Goal: Task Accomplishment & Management: Complete application form

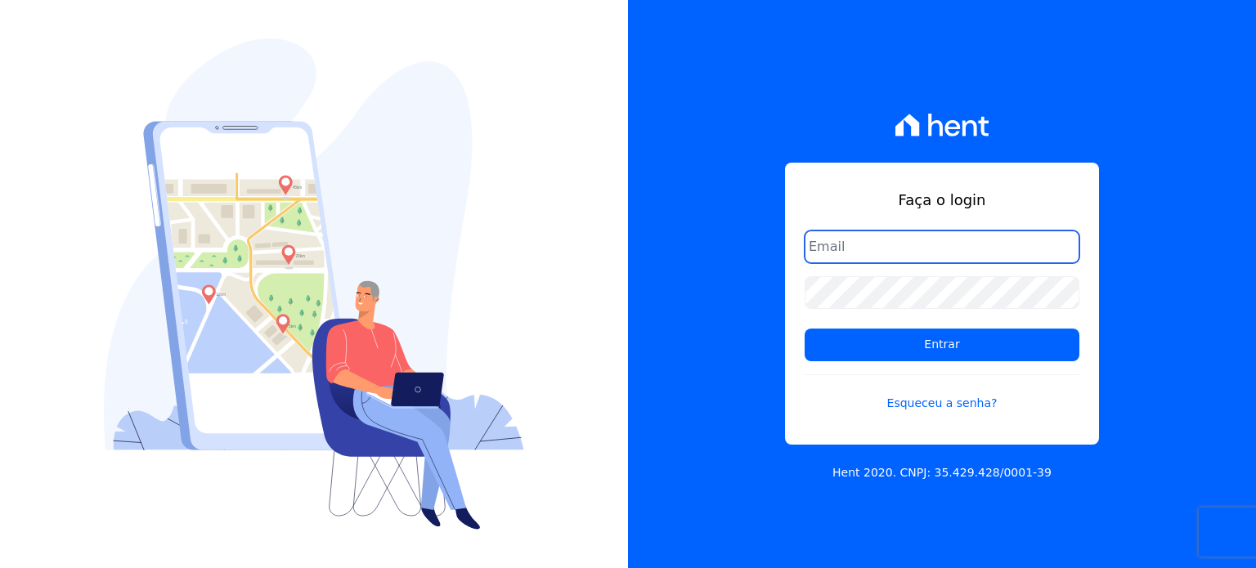
paste input "leandro.rodrigues@swarealty.com"
type input "leandro.rodrigues@swarealty.com"
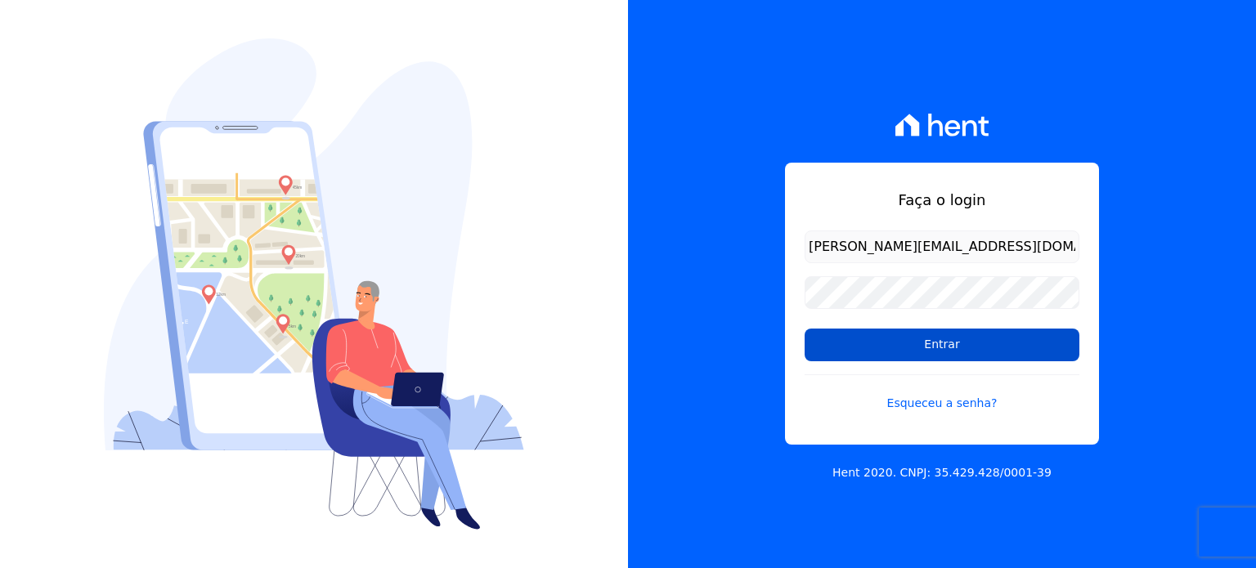
click at [884, 335] on input "Entrar" at bounding box center [942, 345] width 275 height 33
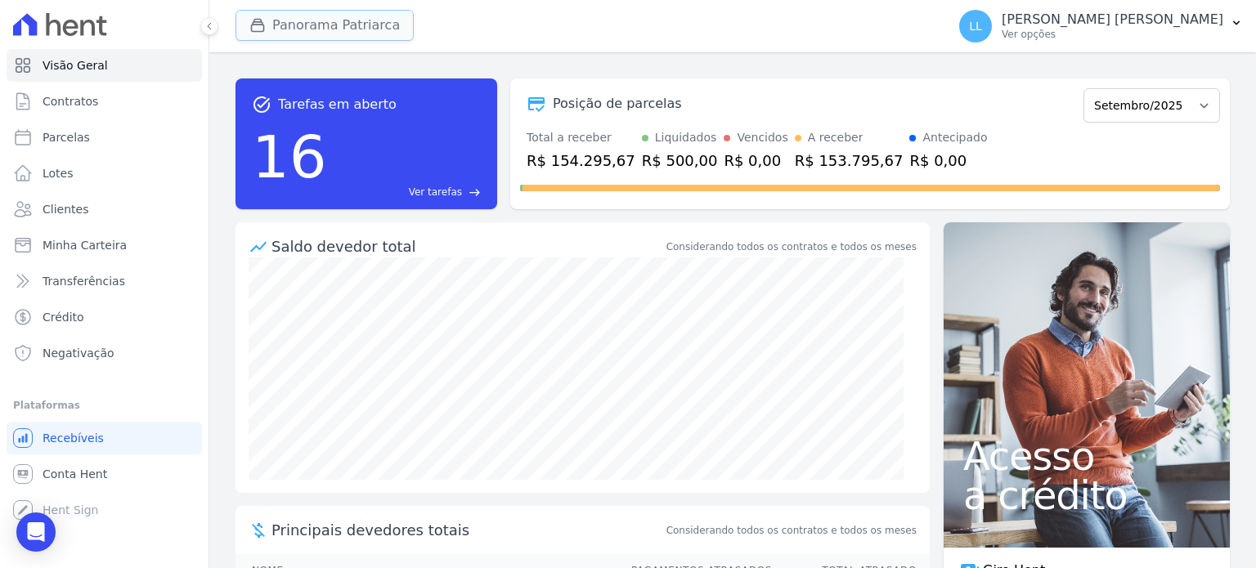
click at [358, 35] on button "Panorama Patriarca" at bounding box center [324, 25] width 178 height 31
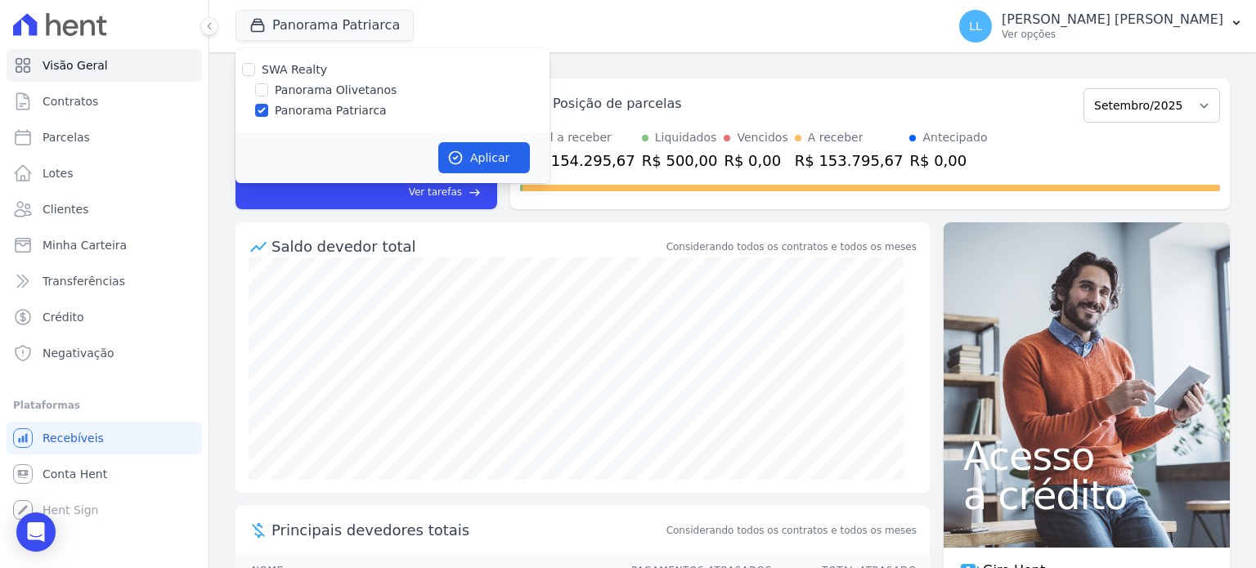
click at [329, 90] on label "Panorama Olivetanos" at bounding box center [336, 90] width 122 height 17
click at [268, 90] on input "Panorama Olivetanos" at bounding box center [261, 89] width 13 height 13
checkbox input "true"
click at [329, 103] on label "Panorama Patriarca" at bounding box center [331, 110] width 112 height 17
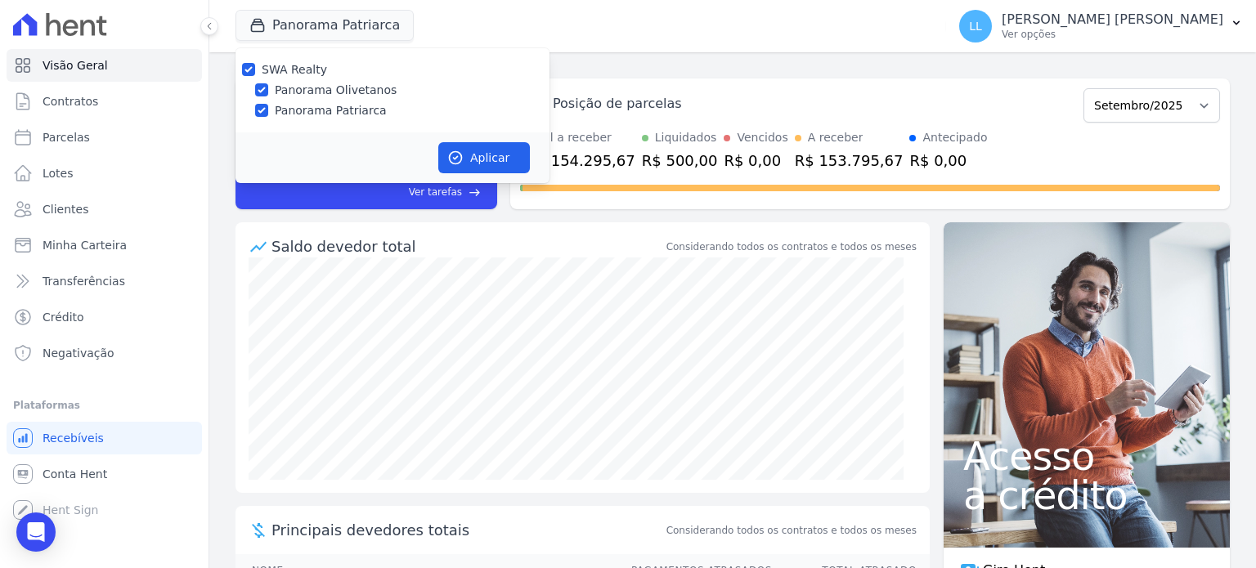
click at [268, 104] on input "Panorama Patriarca" at bounding box center [261, 110] width 13 height 13
checkbox input "false"
click at [477, 170] on button "Aplicar" at bounding box center [484, 157] width 92 height 31
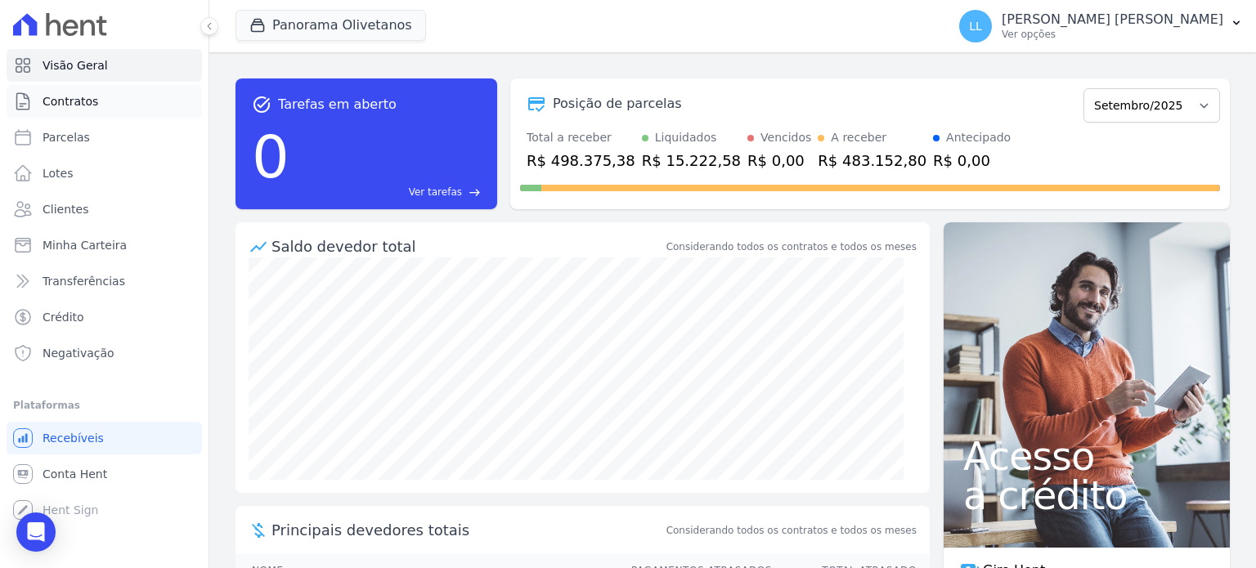
click at [87, 99] on span "Contratos" at bounding box center [71, 101] width 56 height 16
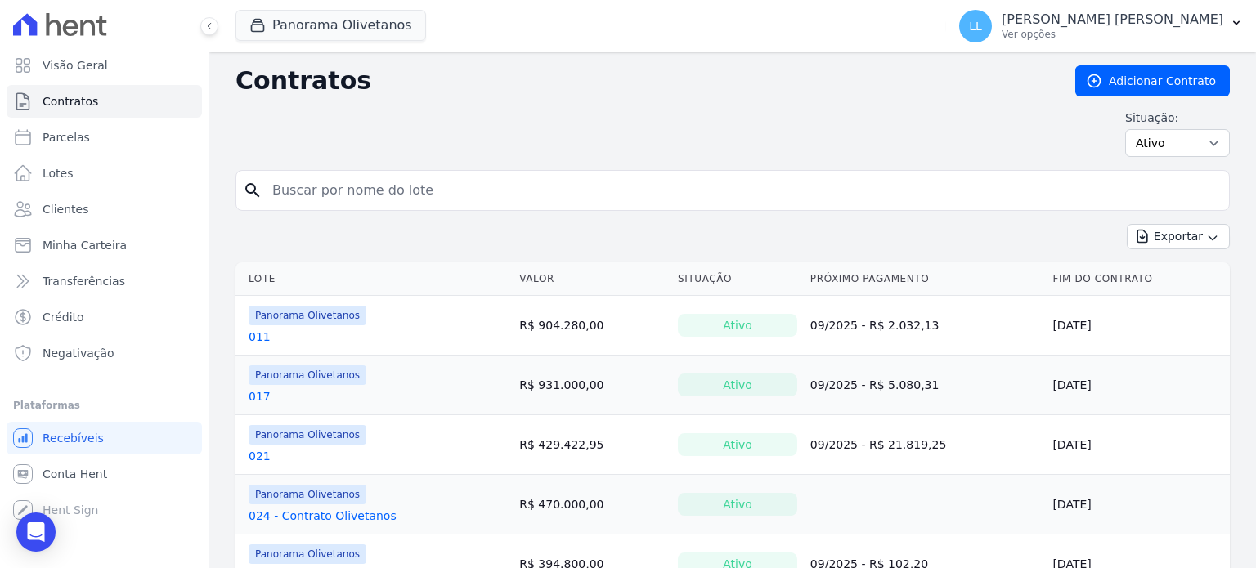
click at [383, 187] on input "search" at bounding box center [742, 190] width 960 height 33
type input "036"
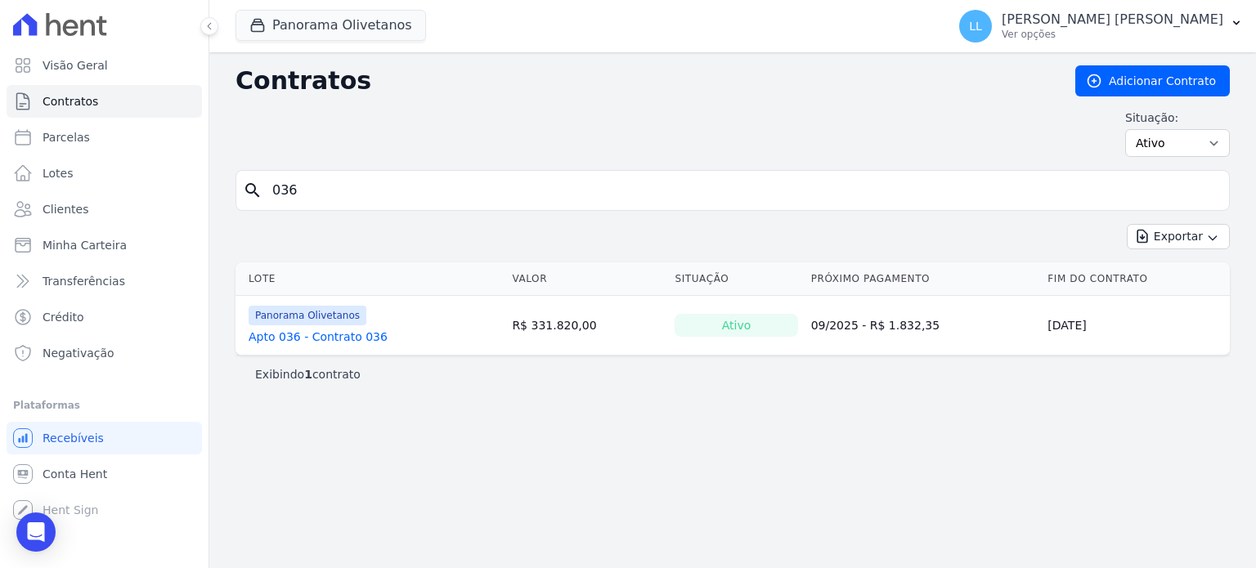
click at [330, 337] on link "Apto 036 - Contrato 036" at bounding box center [318, 337] width 139 height 16
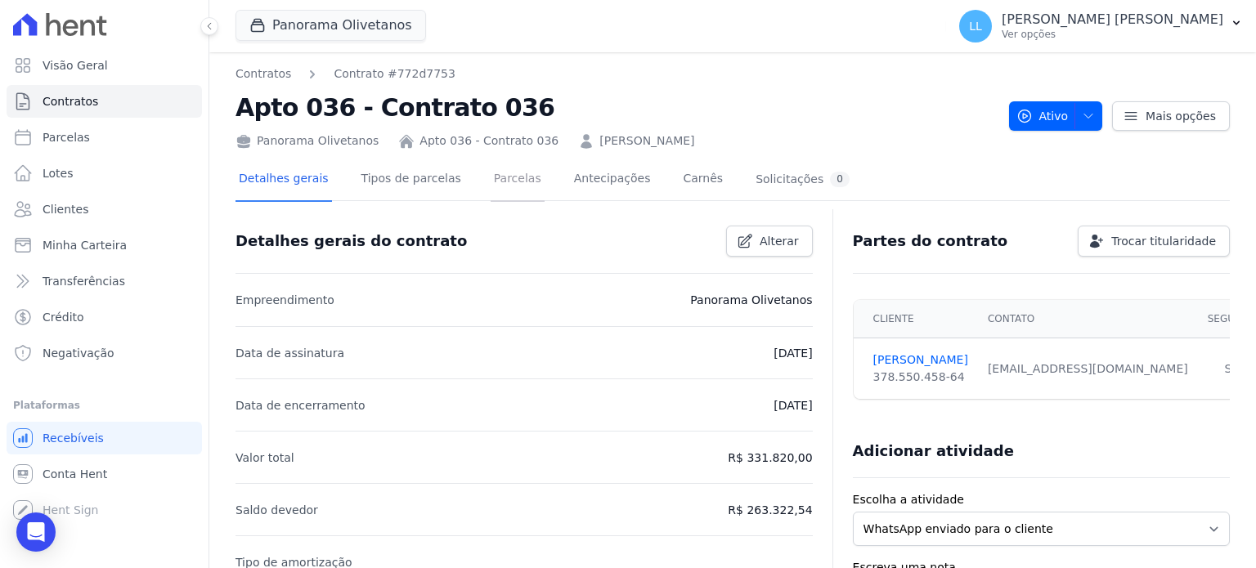
click at [491, 179] on link "Parcelas" at bounding box center [518, 180] width 54 height 43
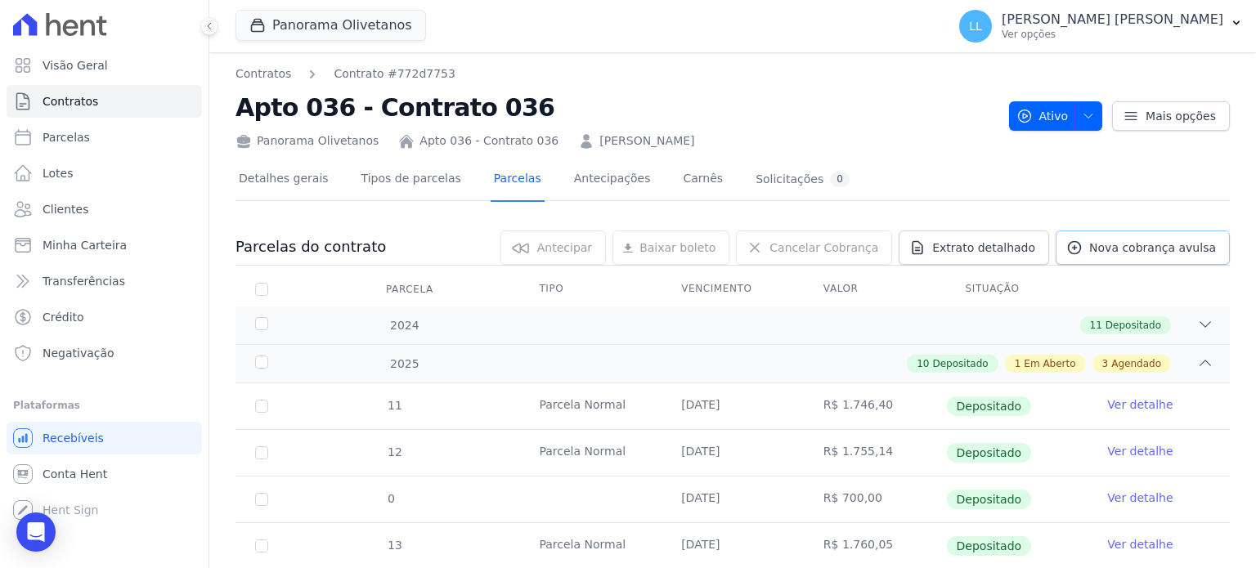
click at [1113, 254] on span "Nova cobrança avulsa" at bounding box center [1152, 248] width 127 height 16
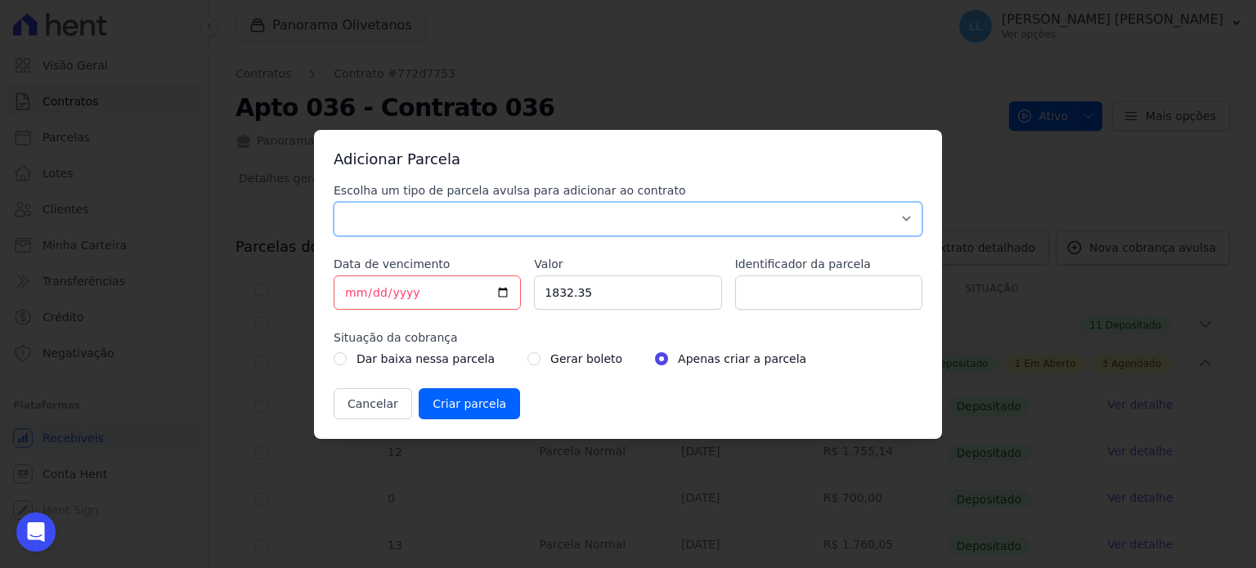
click at [476, 215] on select "Parcela Normal Sinal Caução Intercalada Chaves Pré Chaves Pós Chaves Taxas Quit…" at bounding box center [628, 219] width 589 height 34
click at [334, 202] on select "Parcela Normal Sinal Caução Intercalada Chaves Pré Chaves Pós Chaves Taxas Quit…" at bounding box center [628, 219] width 589 height 34
click at [419, 199] on div "Escolha um tipo de parcela avulsa para adicionar ao contrato Parcela Normal Sin…" at bounding box center [628, 209] width 589 height 54
click at [419, 208] on select "Parcela Normal Sinal Caução Intercalada Chaves Pré Chaves Pós Chaves Taxas Quit…" at bounding box center [628, 219] width 589 height 34
select select "others"
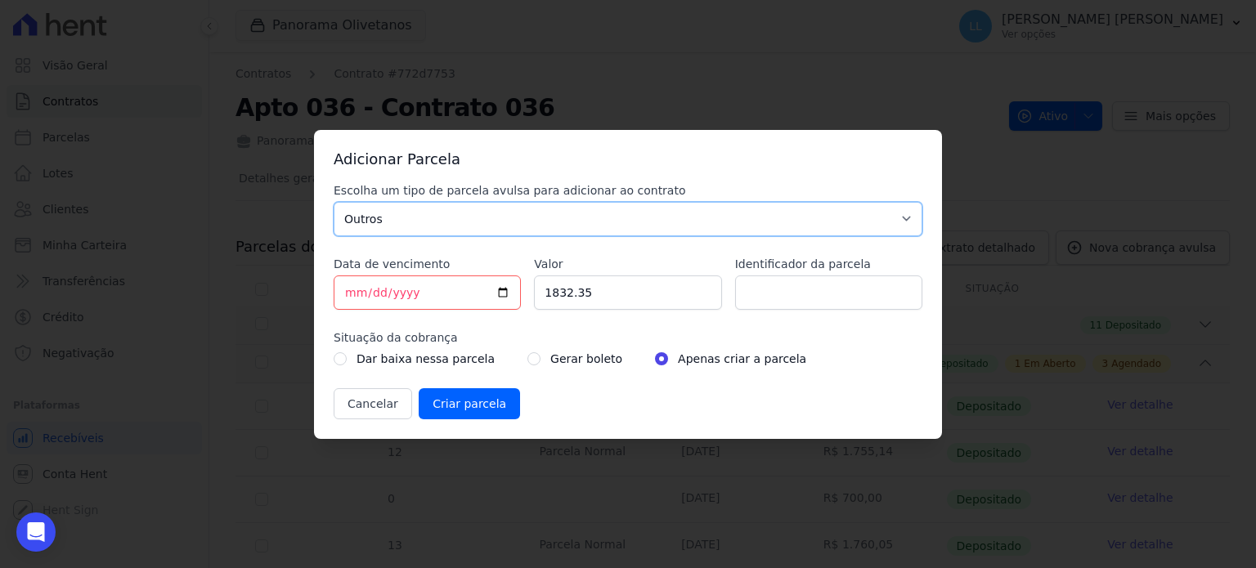
click at [334, 202] on select "Parcela Normal Sinal Caução Intercalada Chaves Pré Chaves Pós Chaves Taxas Quit…" at bounding box center [628, 219] width 589 height 34
click at [505, 293] on input "[DATE]" at bounding box center [427, 293] width 187 height 34
type input "[DATE]"
drag, startPoint x: 634, startPoint y: 286, endPoint x: 505, endPoint y: 292, distance: 129.3
click at [520, 296] on div "Escolha um tipo de parcela avulsa para adicionar ao contrato Parcela Normal Sin…" at bounding box center [628, 300] width 589 height 237
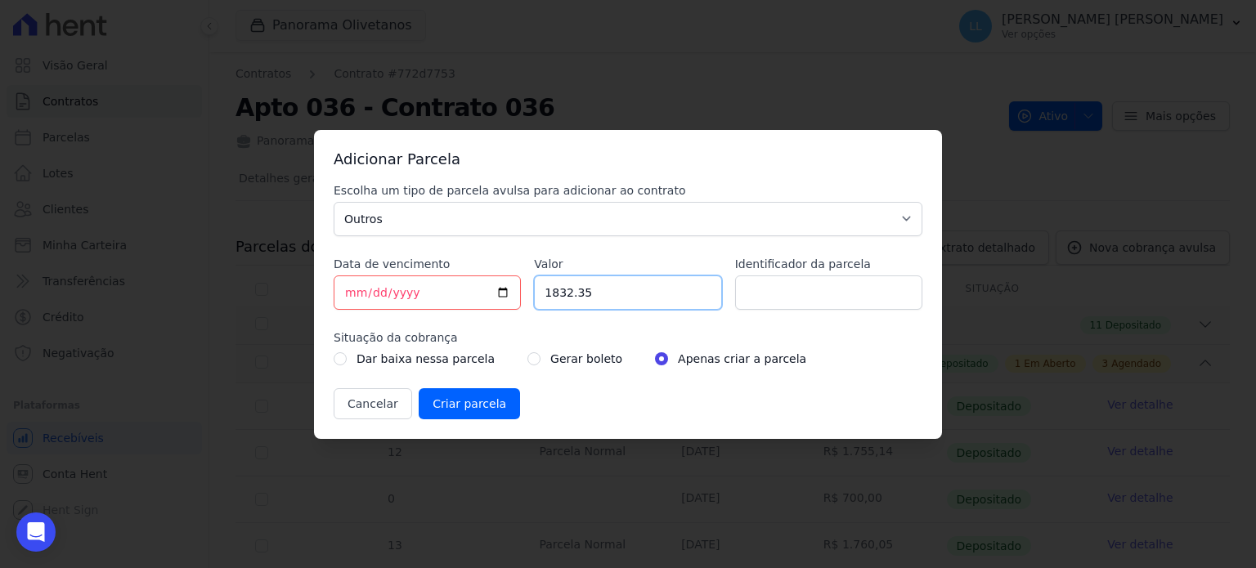
paste input "4676.32"
type input "4676.32"
click at [775, 284] on input "Identificador da parcela" at bounding box center [828, 293] width 187 height 34
click at [500, 289] on input "[DATE]" at bounding box center [427, 293] width 187 height 34
type input "2025-09-26"
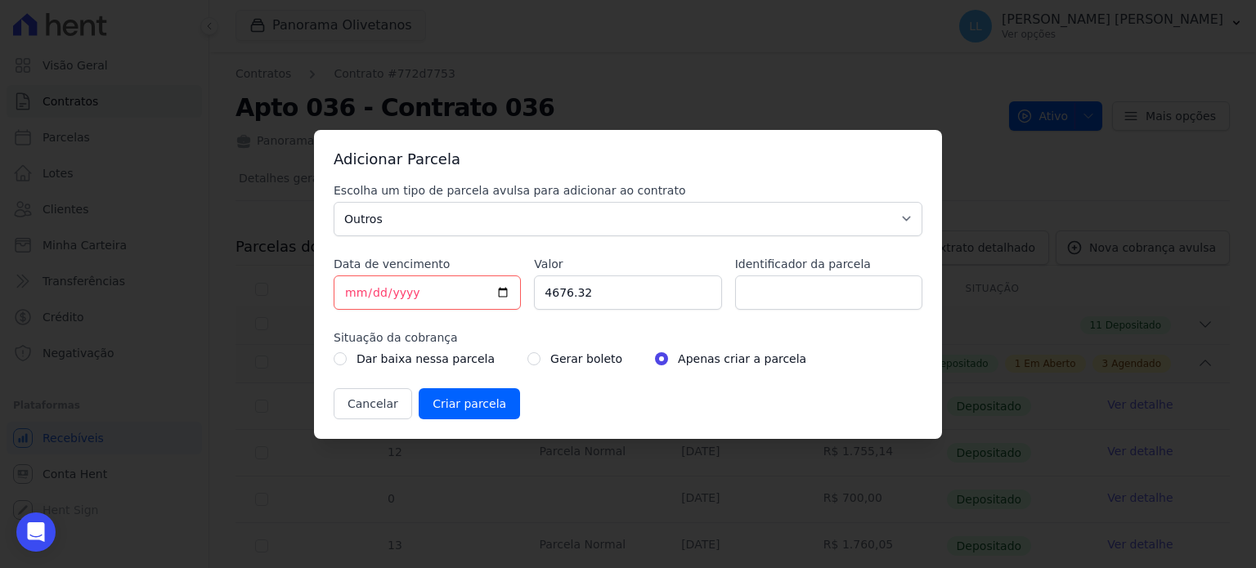
click at [550, 355] on label "Gerar boleto" at bounding box center [586, 359] width 72 height 20
click at [527, 362] on input "radio" at bounding box center [533, 358] width 13 height 13
radio input "true"
click at [449, 397] on input "Criar parcela" at bounding box center [469, 403] width 101 height 31
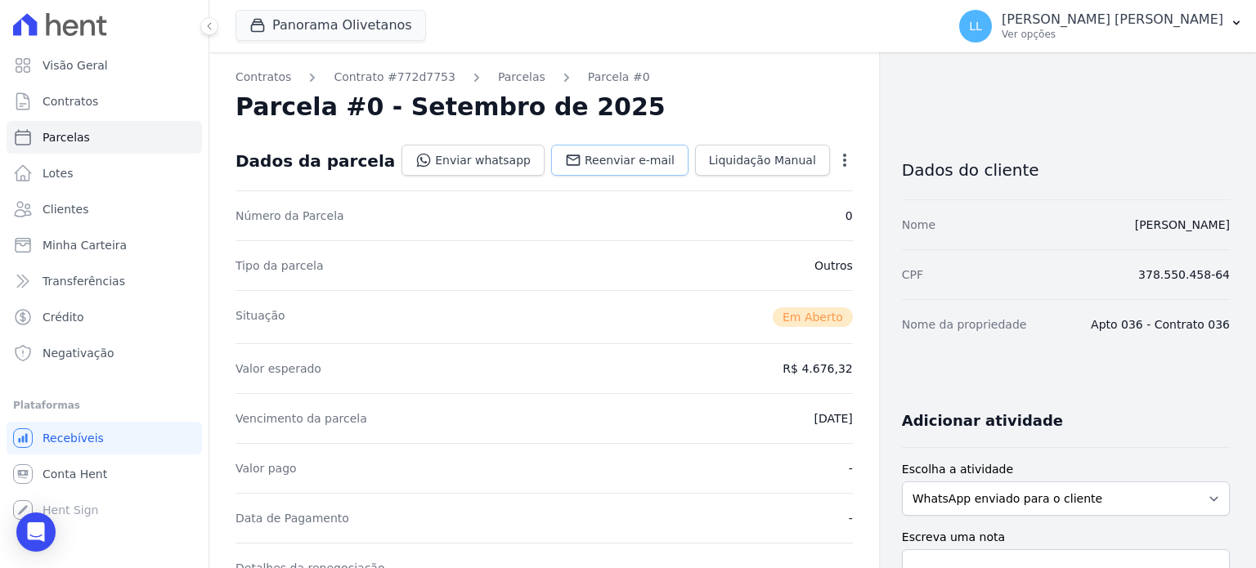
click at [660, 171] on link "Reenviar e-mail" at bounding box center [619, 160] width 137 height 31
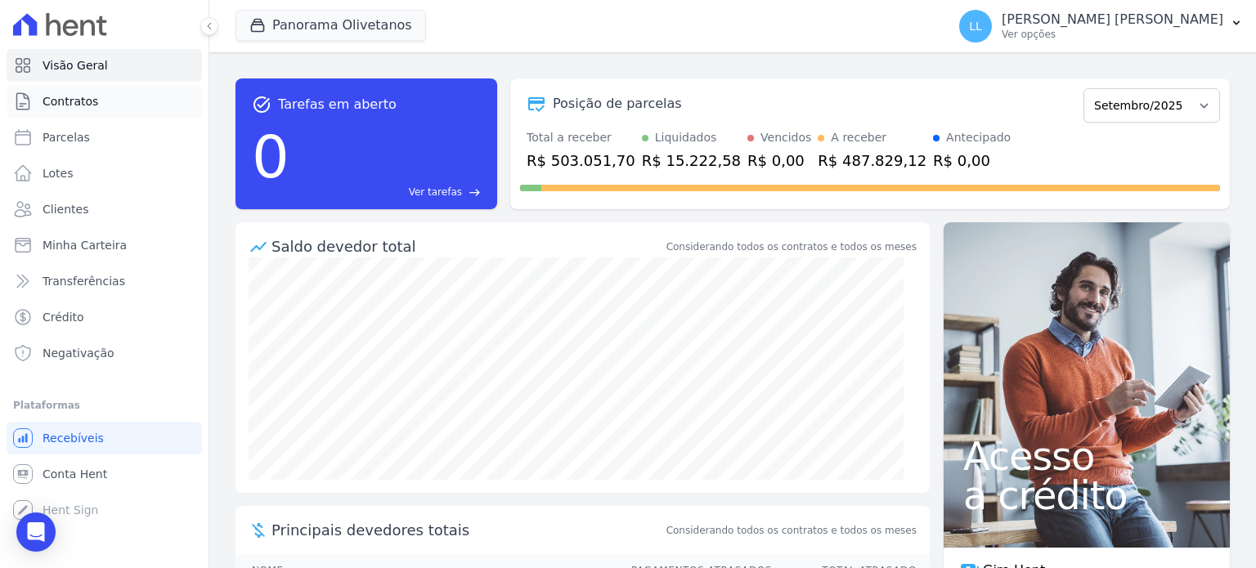
click at [98, 103] on link "Contratos" at bounding box center [104, 101] width 195 height 33
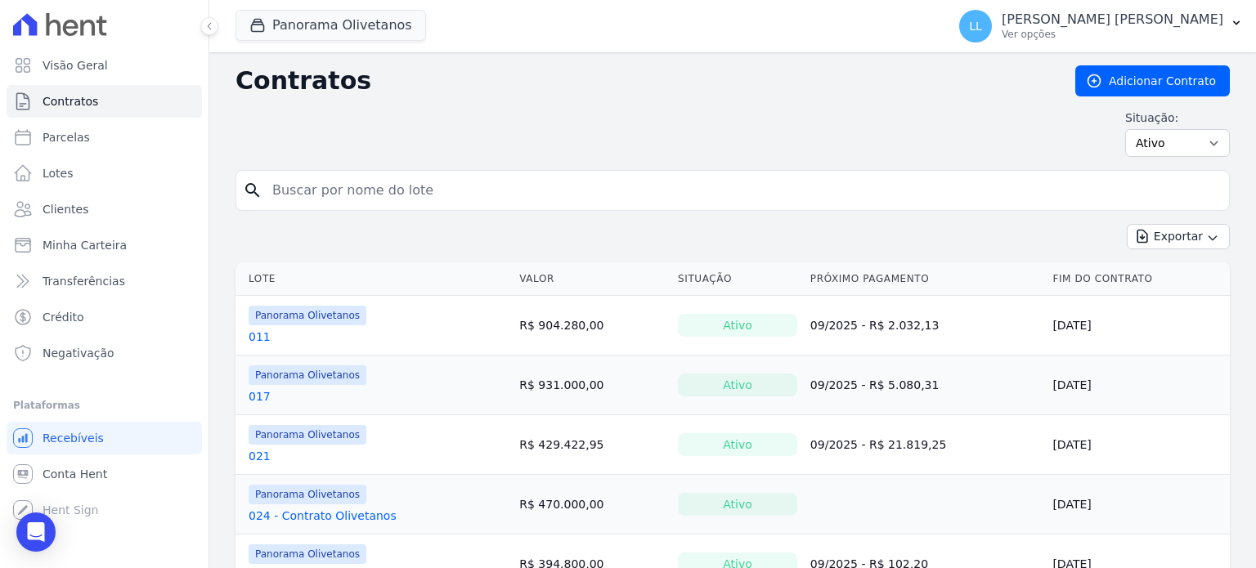
click at [335, 195] on input "search" at bounding box center [742, 190] width 960 height 33
type input "127"
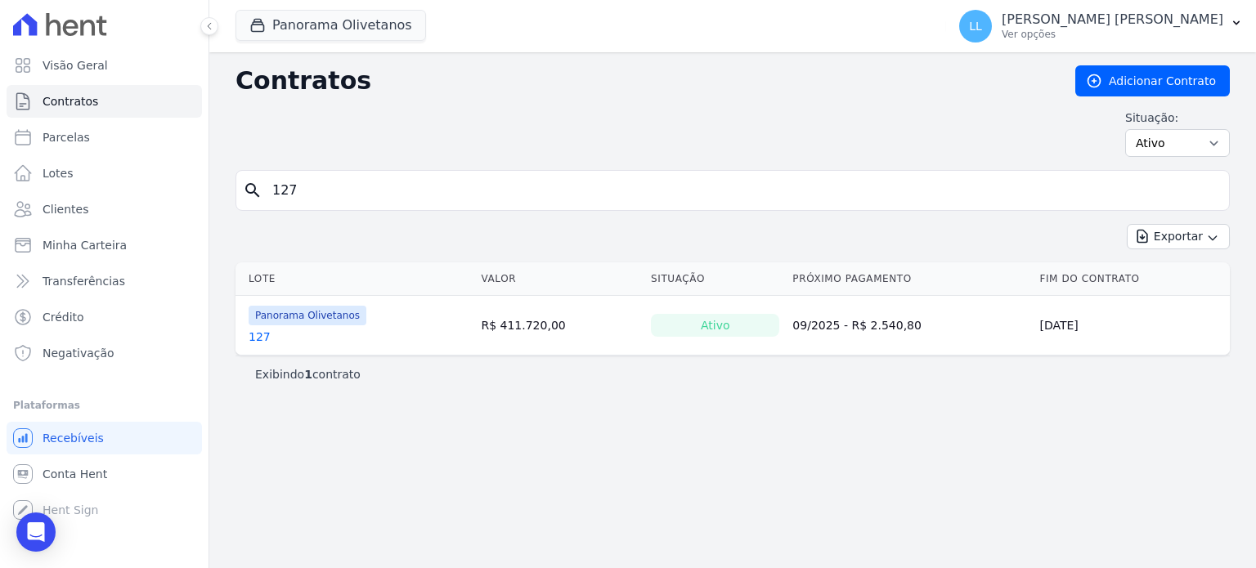
click at [257, 339] on link "127" at bounding box center [260, 337] width 22 height 16
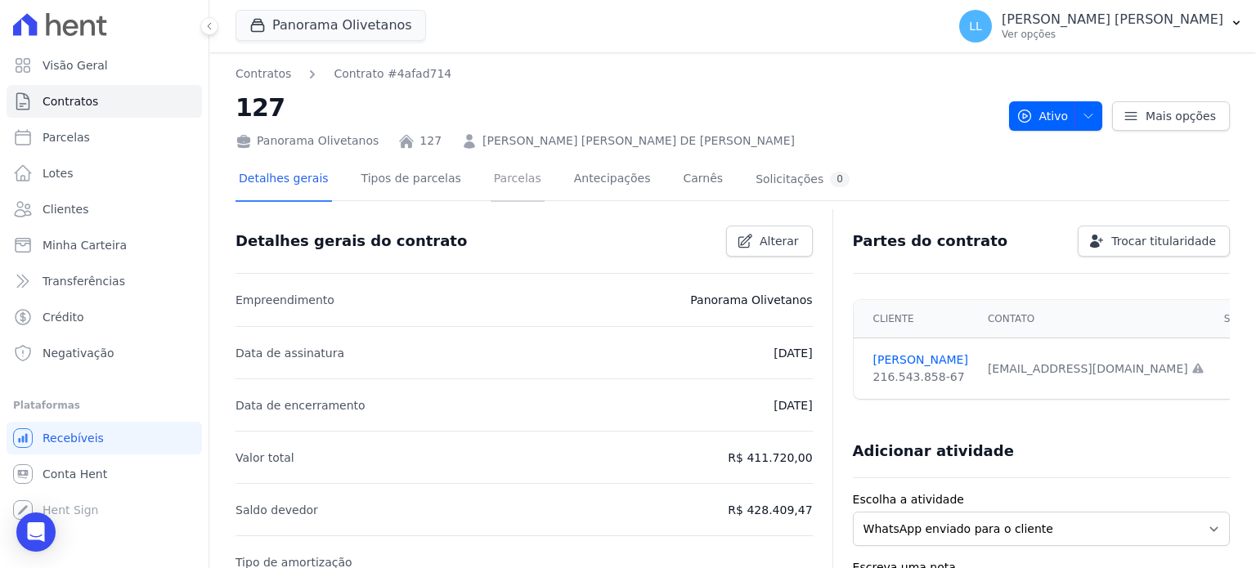
click at [491, 190] on link "Parcelas" at bounding box center [518, 180] width 54 height 43
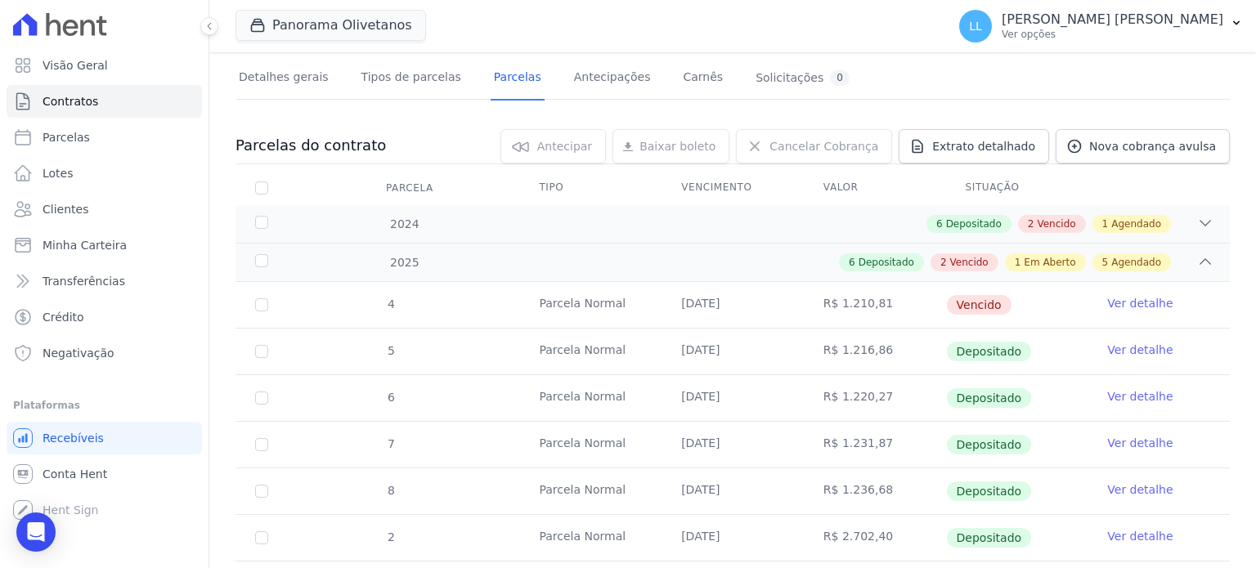
scroll to position [245, 0]
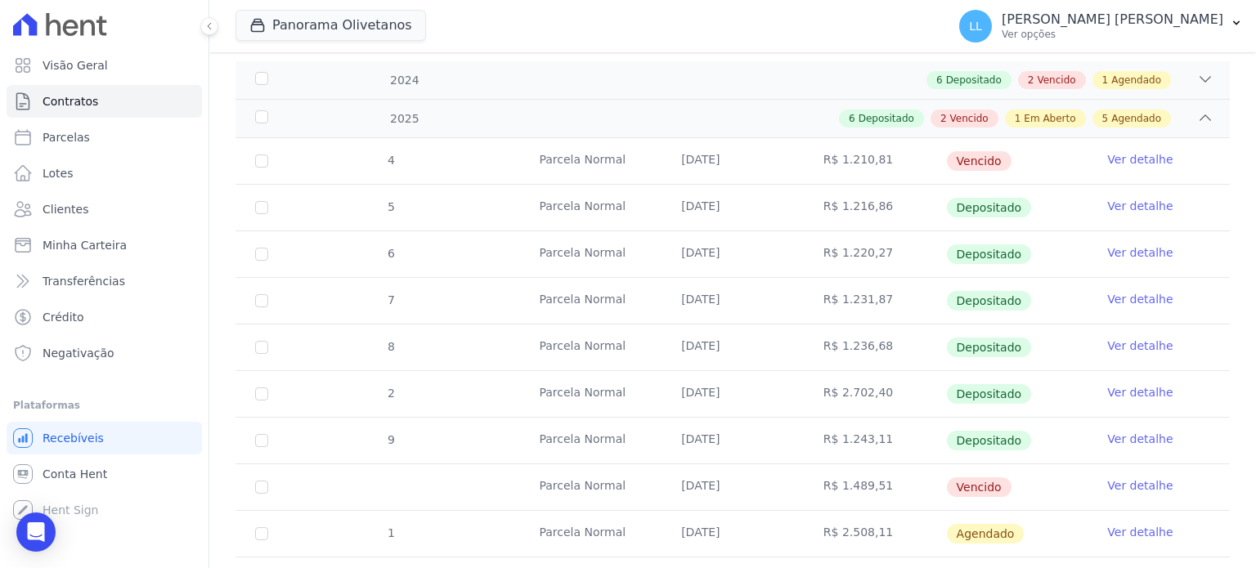
click at [1141, 146] on td "Ver detalhe" at bounding box center [1158, 161] width 142 height 46
click at [1143, 157] on link "Ver detalhe" at bounding box center [1139, 159] width 65 height 16
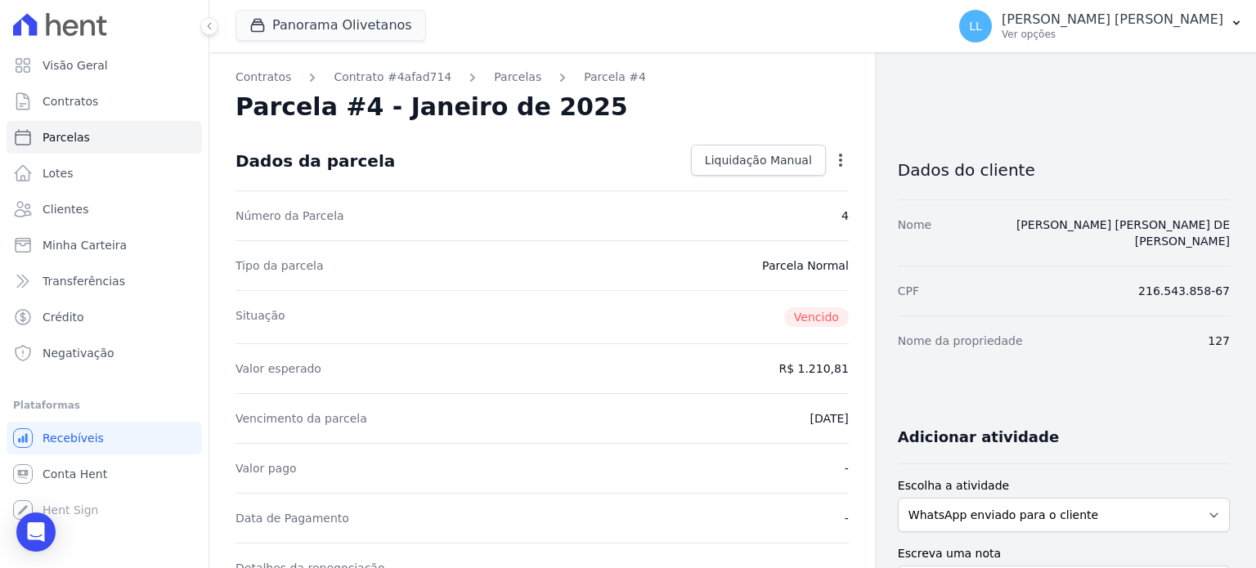
click at [834, 163] on icon "button" at bounding box center [840, 160] width 16 height 16
click at [494, 81] on link "Parcelas" at bounding box center [517, 77] width 47 height 17
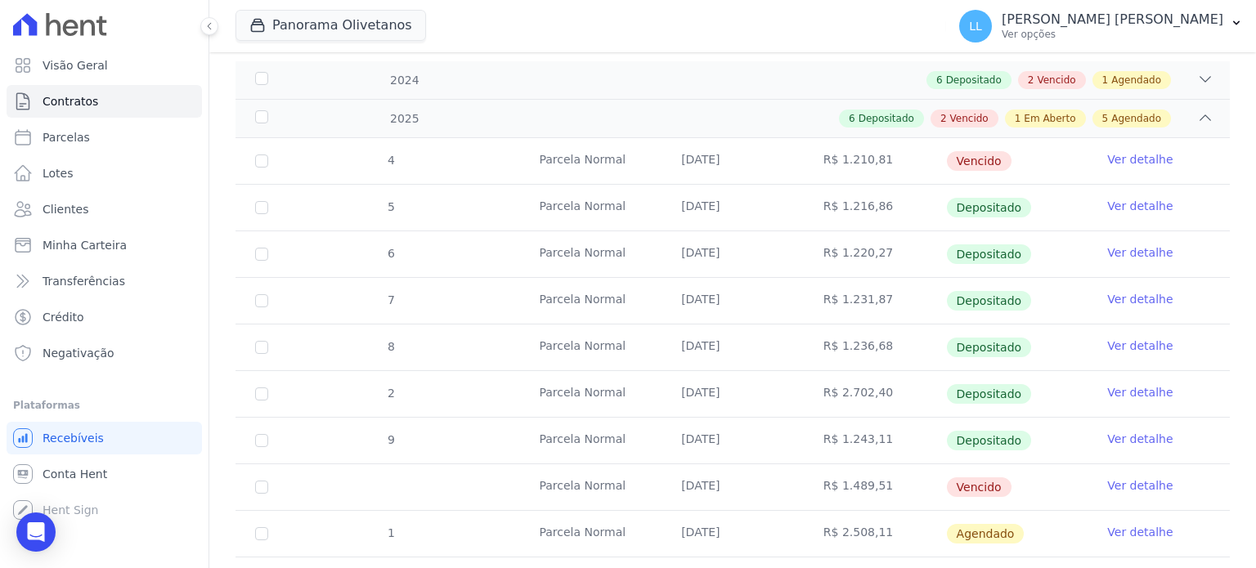
scroll to position [491, 0]
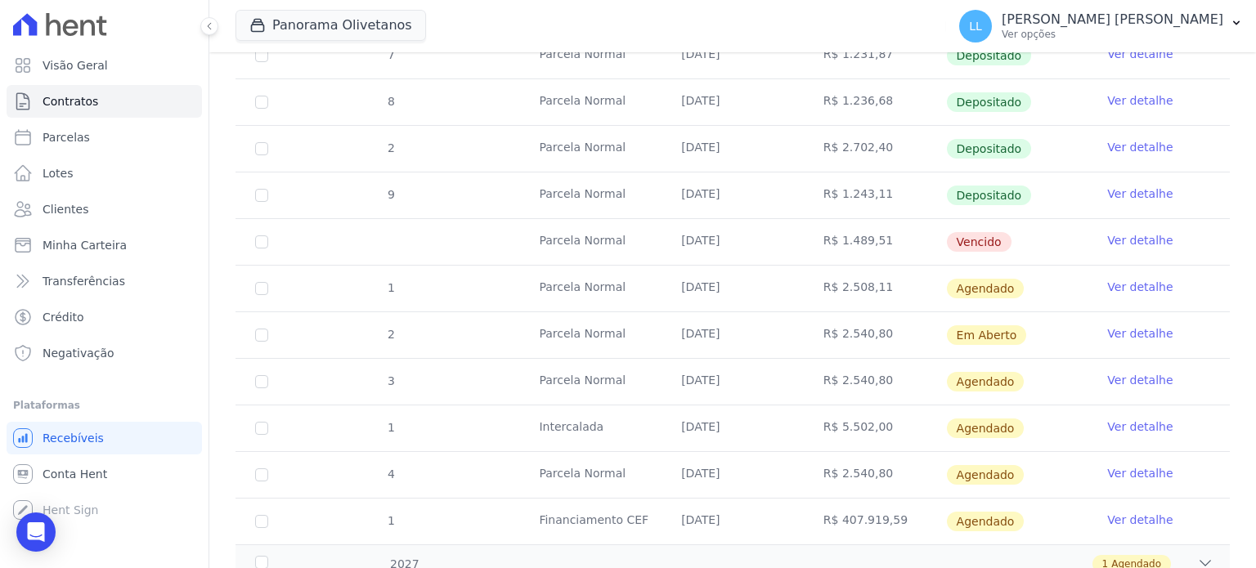
click at [1128, 232] on link "Ver detalhe" at bounding box center [1139, 240] width 65 height 16
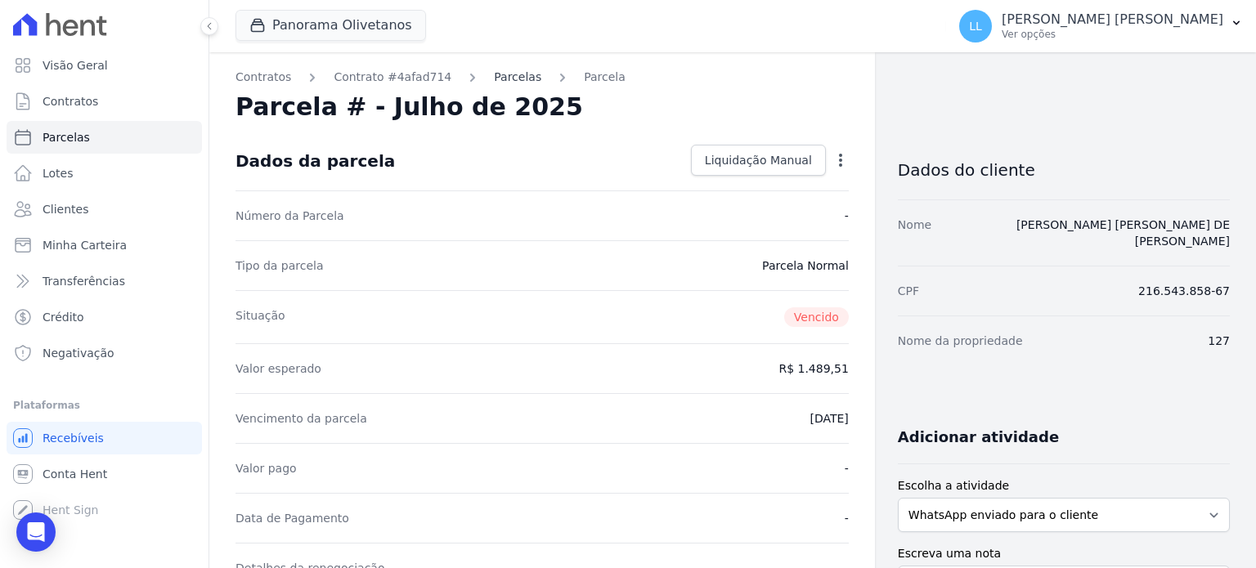
click at [504, 71] on link "Parcelas" at bounding box center [517, 77] width 47 height 17
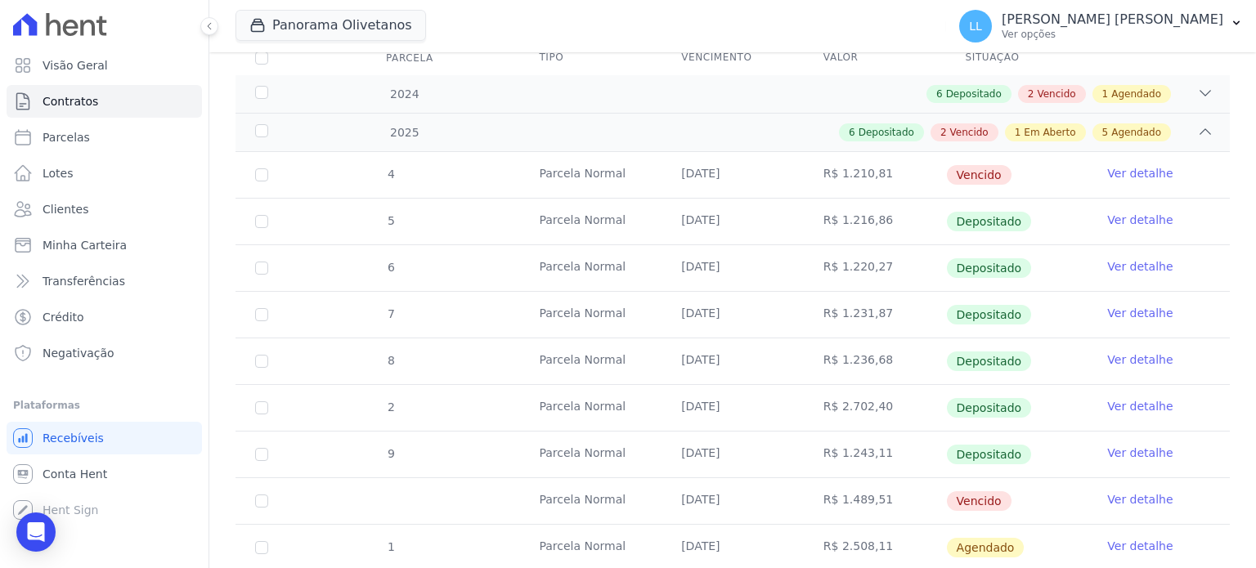
scroll to position [327, 0]
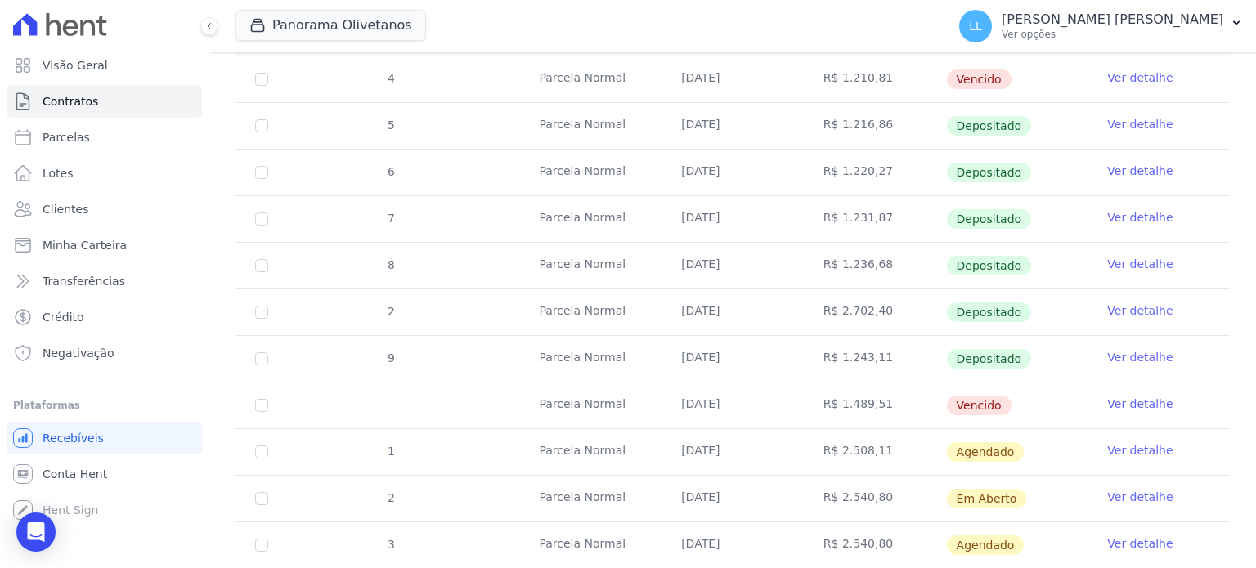
click at [1141, 450] on link "Ver detalhe" at bounding box center [1139, 450] width 65 height 16
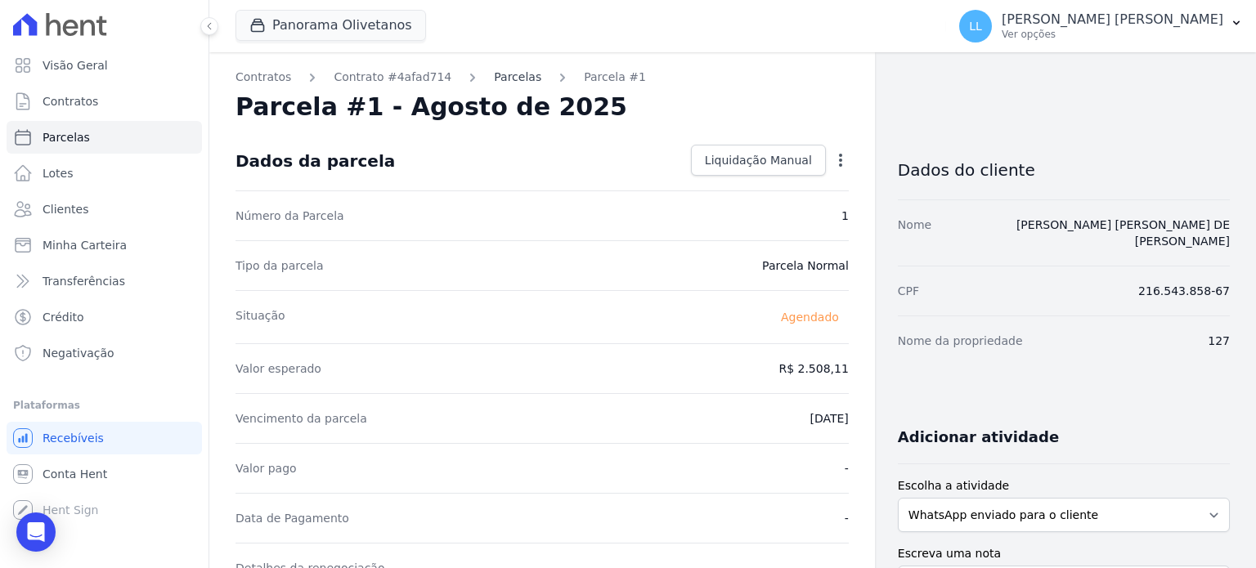
click at [494, 74] on link "Parcelas" at bounding box center [517, 77] width 47 height 17
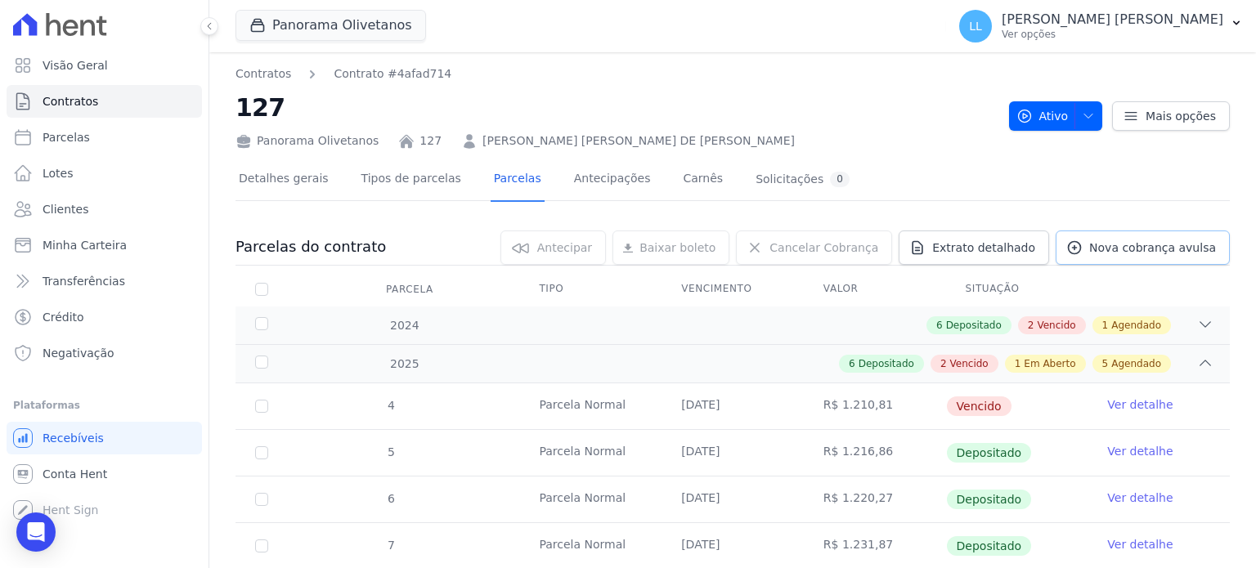
click at [1132, 250] on span "Nova cobrança avulsa" at bounding box center [1152, 248] width 127 height 16
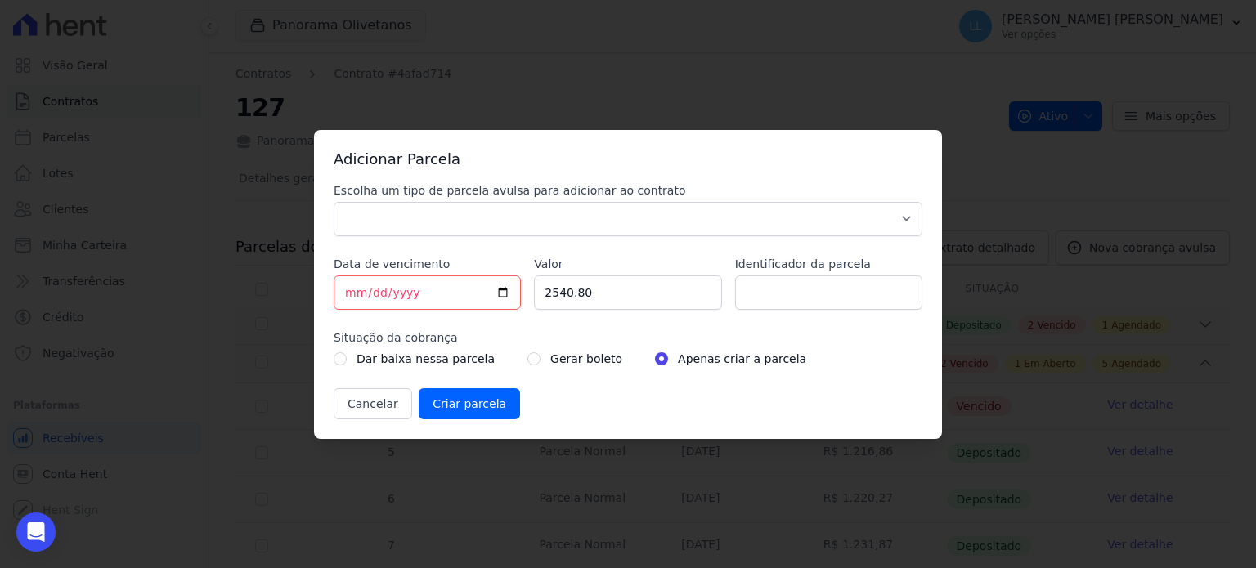
click at [438, 201] on div "Escolha um tipo de parcela avulsa para adicionar ao contrato Parcela Normal Sin…" at bounding box center [628, 209] width 589 height 54
click at [441, 211] on select "Parcela Normal Sinal Caução Intercalada Chaves Pré Chaves Pós Chaves Taxas Quit…" at bounding box center [628, 219] width 589 height 34
select select "others"
click at [334, 202] on select "Parcela Normal Sinal Caução Intercalada Chaves Pré Chaves Pós Chaves Taxas Quit…" at bounding box center [628, 219] width 589 height 34
click at [507, 292] on input "[DATE]" at bounding box center [427, 293] width 187 height 34
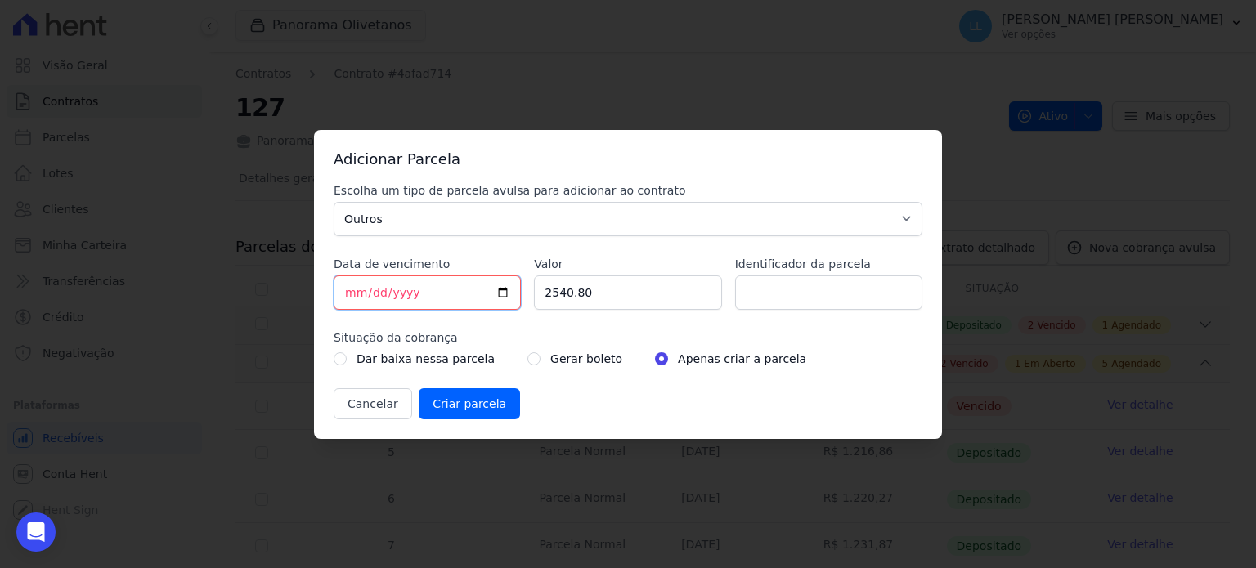
type input "[DATE]"
drag, startPoint x: 620, startPoint y: 295, endPoint x: 467, endPoint y: 294, distance: 152.9
click at [481, 300] on div "Escolha um tipo de parcela avulsa para adicionar ao contrato Parcela Normal Sin…" at bounding box center [628, 300] width 589 height 237
paste input "4.05423"
click at [697, 285] on input "4.05423" at bounding box center [627, 293] width 187 height 34
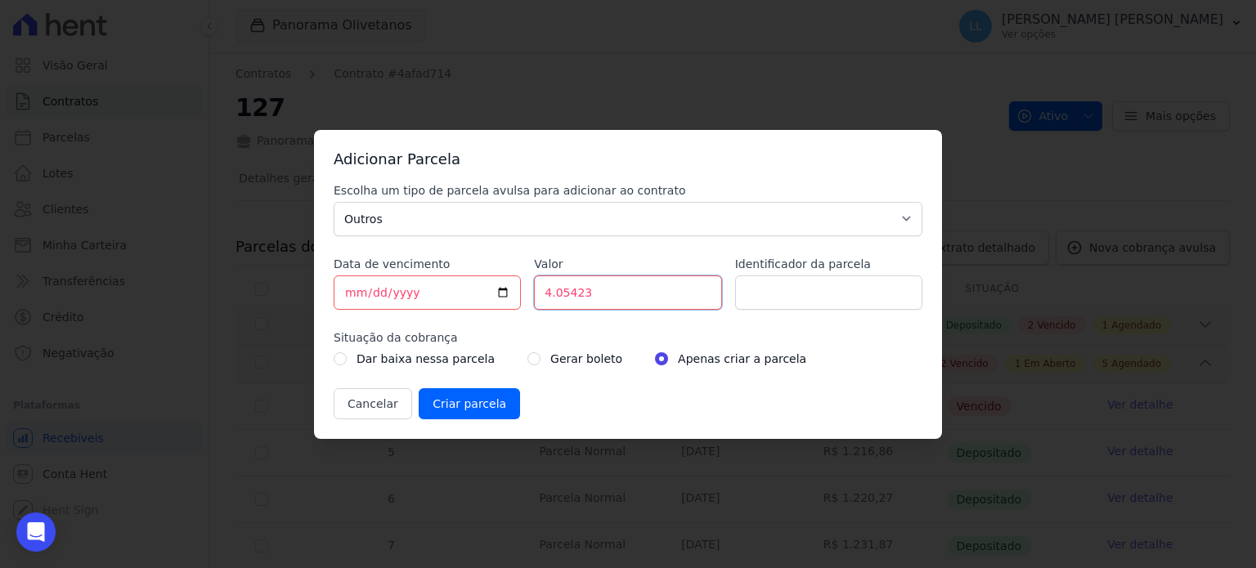
click at [575, 294] on input "4.05423" at bounding box center [627, 293] width 187 height 34
click at [571, 295] on input "4.05423" at bounding box center [627, 293] width 187 height 34
click at [554, 295] on input "4.05423" at bounding box center [627, 293] width 187 height 34
drag, startPoint x: 585, startPoint y: 286, endPoint x: 481, endPoint y: 292, distance: 104.8
click at [481, 292] on div "Escolha um tipo de parcela avulsa para adicionar ao contrato Parcela Normal Sin…" at bounding box center [628, 300] width 589 height 237
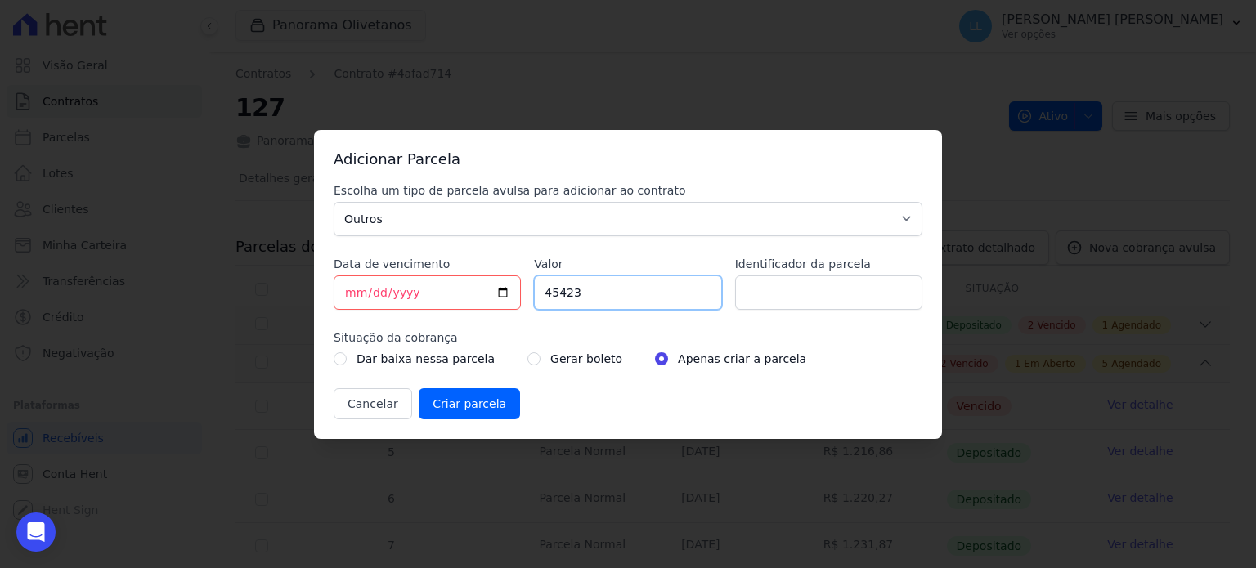
paste input ".0"
click at [554, 294] on input "4.05423" at bounding box center [627, 293] width 187 height 34
click at [705, 287] on input "405423.01" at bounding box center [627, 293] width 187 height 34
click at [705, 297] on input "405423" at bounding box center [627, 293] width 187 height 34
click at [567, 298] on input "405423" at bounding box center [627, 293] width 187 height 34
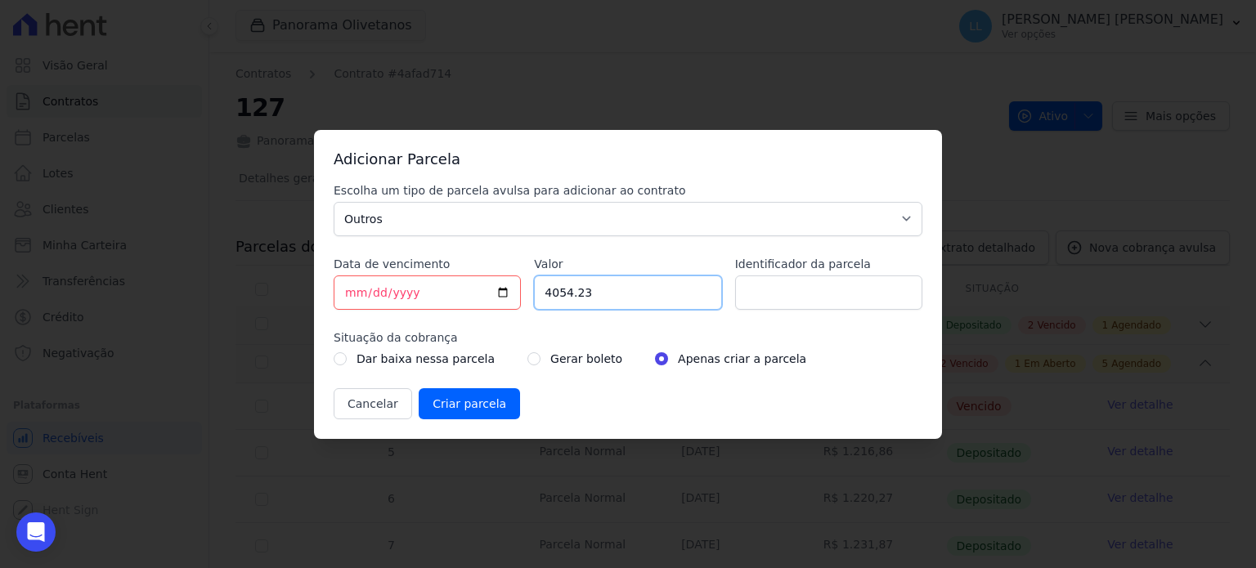
click at [628, 280] on input "4054.23" at bounding box center [627, 293] width 187 height 34
click at [700, 282] on input "4054.24" at bounding box center [627, 293] width 187 height 34
type input "4054.23"
click at [701, 297] on input "4054.23" at bounding box center [627, 293] width 187 height 34
click at [550, 357] on label "Gerar boleto" at bounding box center [586, 359] width 72 height 20
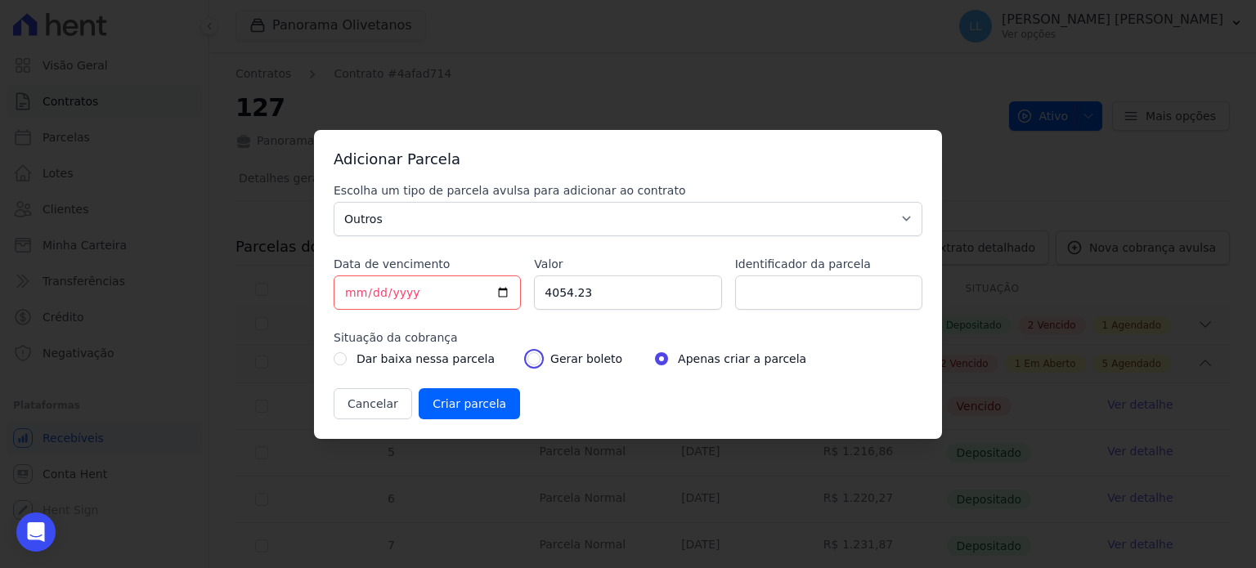
click at [527, 352] on input "radio" at bounding box center [533, 358] width 13 height 13
radio input "true"
click at [455, 410] on input "Criar parcela" at bounding box center [469, 403] width 101 height 31
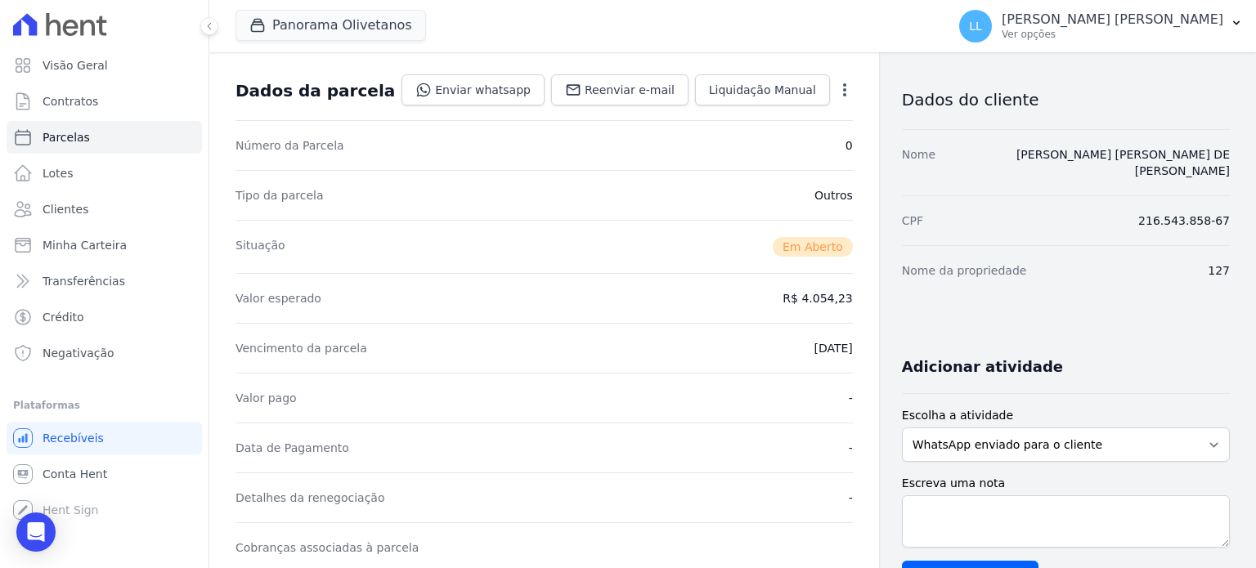
scroll to position [327, 0]
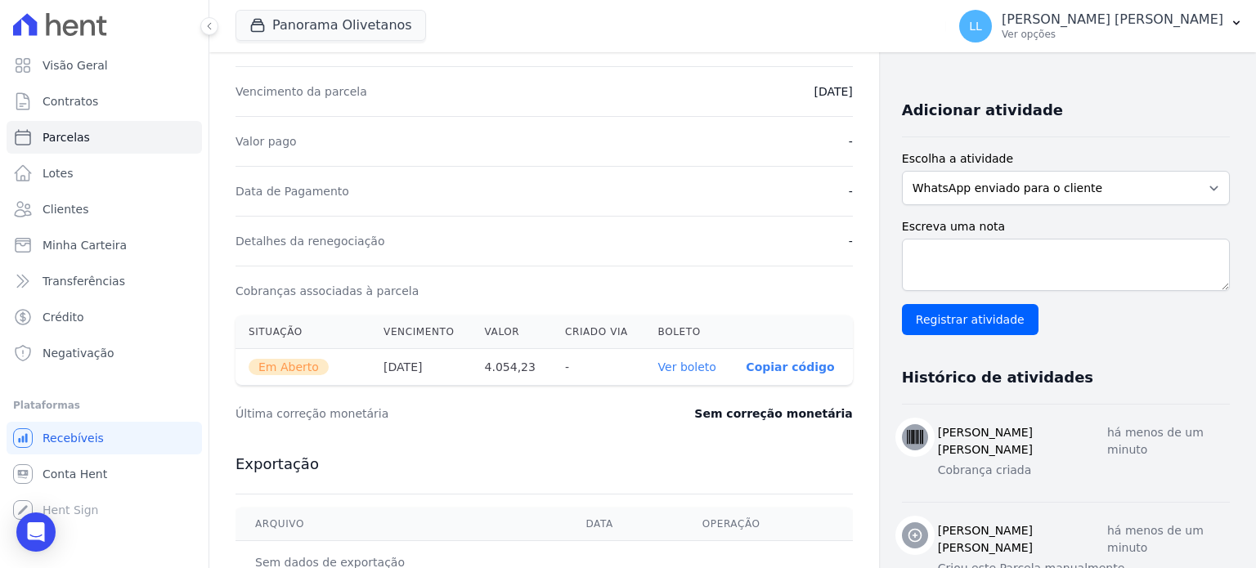
click at [691, 369] on link "Ver boleto" at bounding box center [687, 367] width 58 height 13
